Goal: Check status

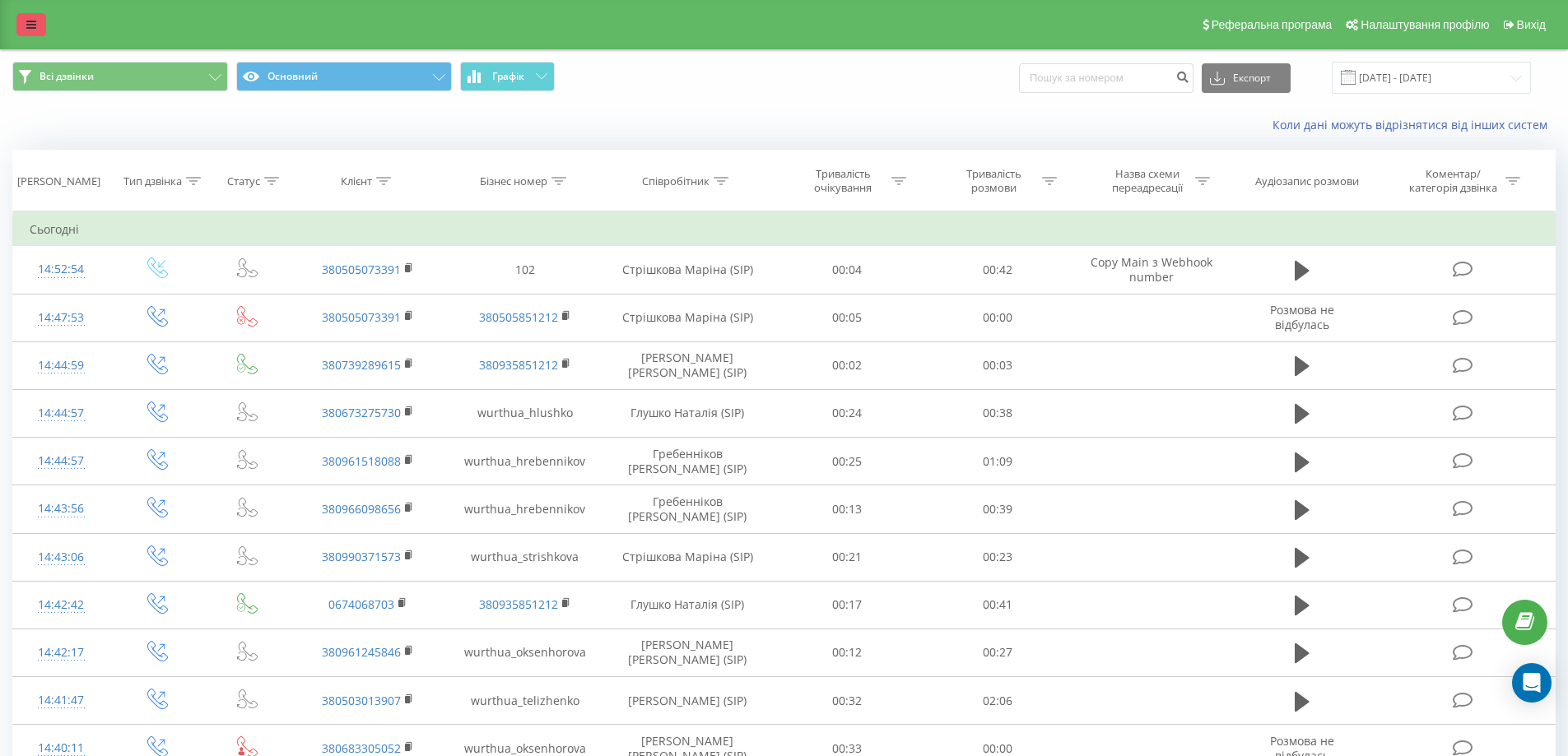
click at [40, 20] on link at bounding box center [31, 25] width 30 height 23
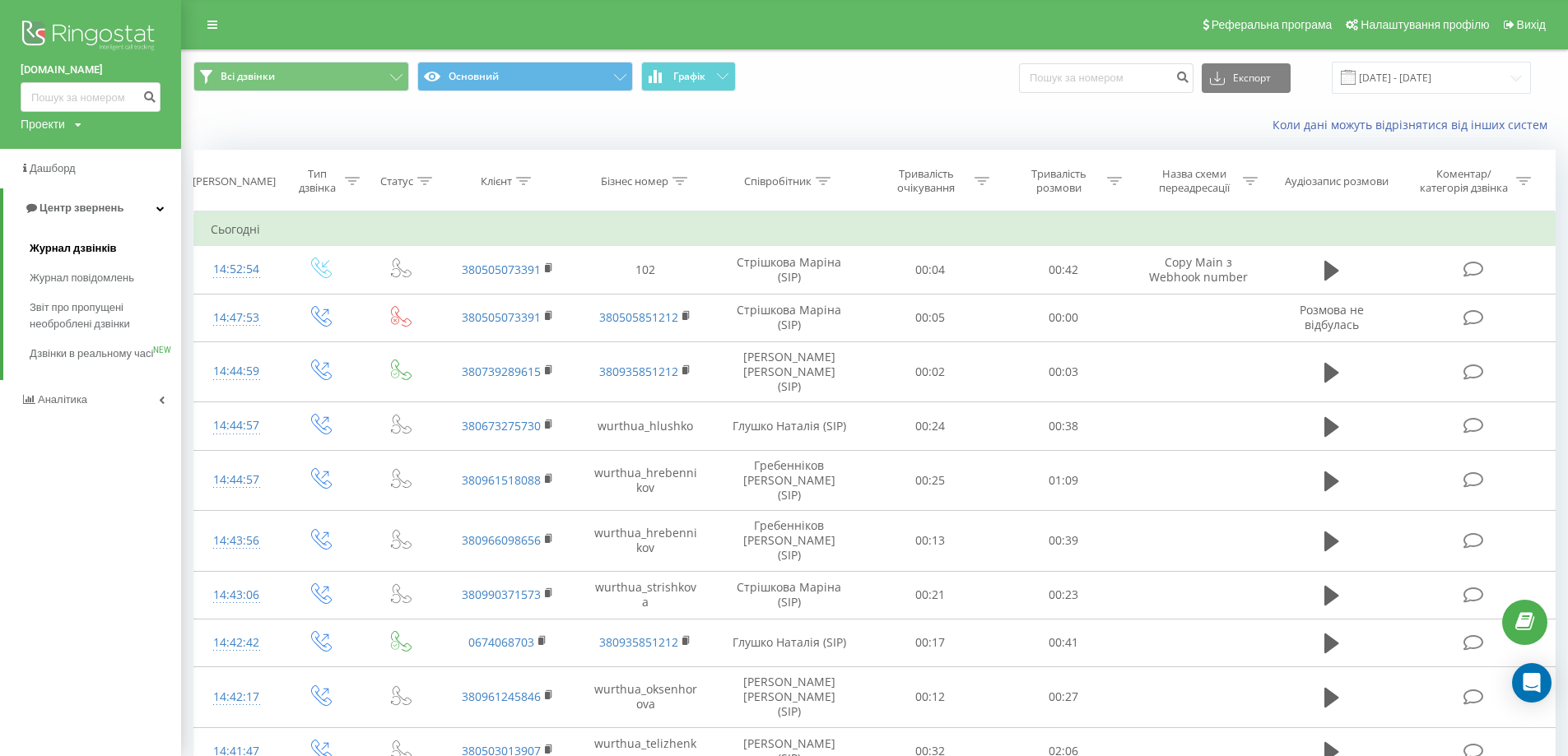
click at [75, 244] on span "Журнал дзвінків" at bounding box center [73, 248] width 87 height 16
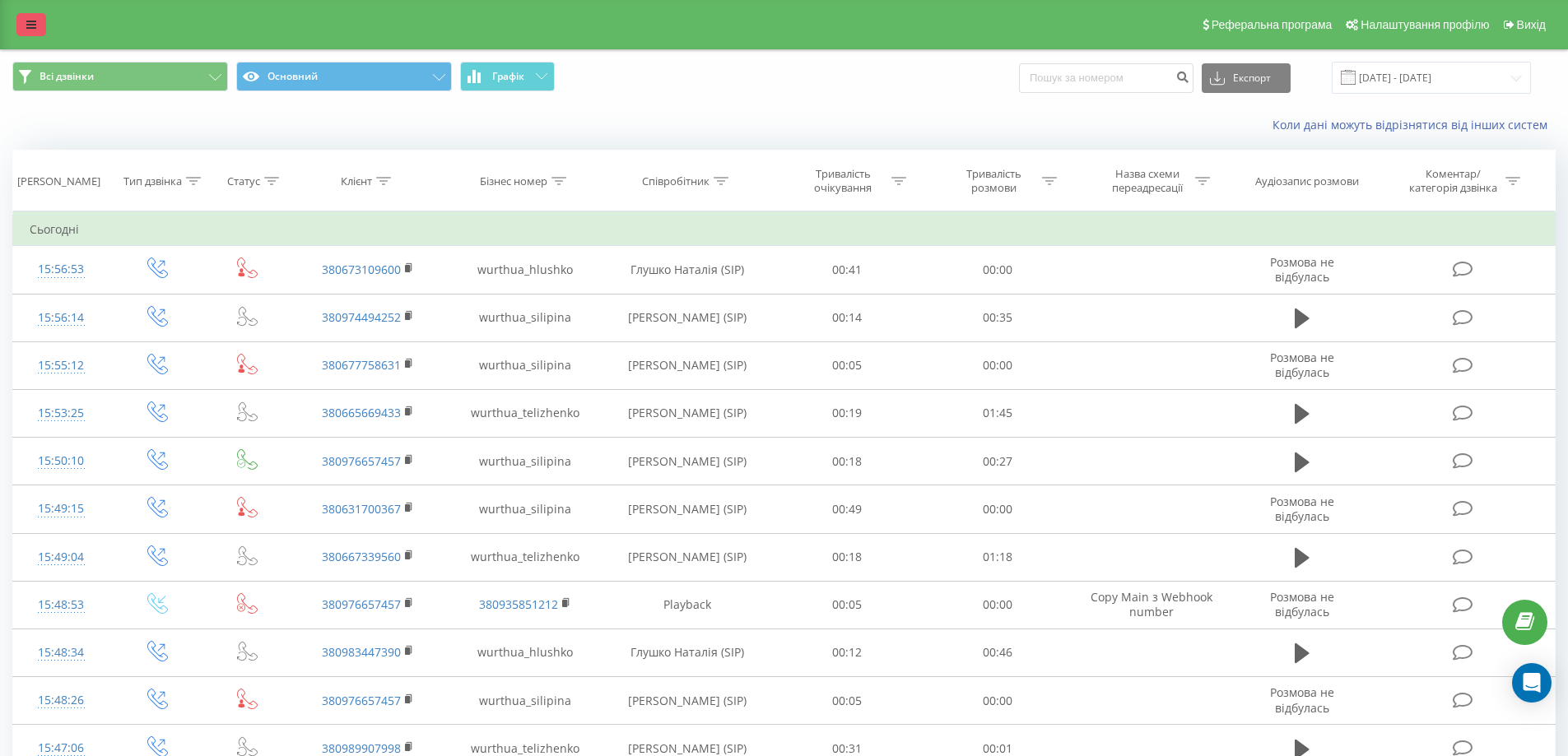
click at [30, 21] on icon at bounding box center [32, 25] width 10 height 11
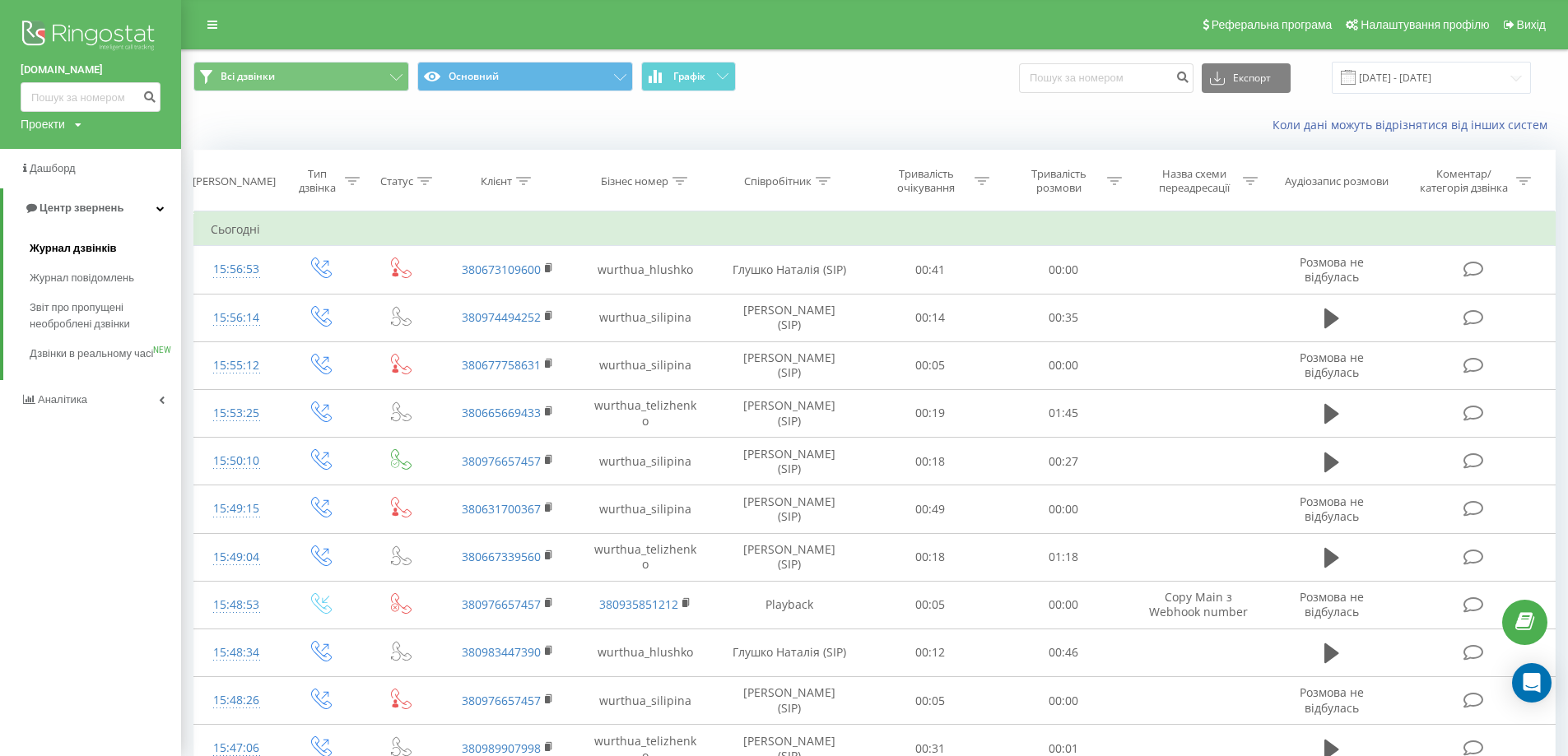
click at [94, 246] on span "Журнал дзвінків" at bounding box center [73, 248] width 87 height 16
